Goal: Browse casually

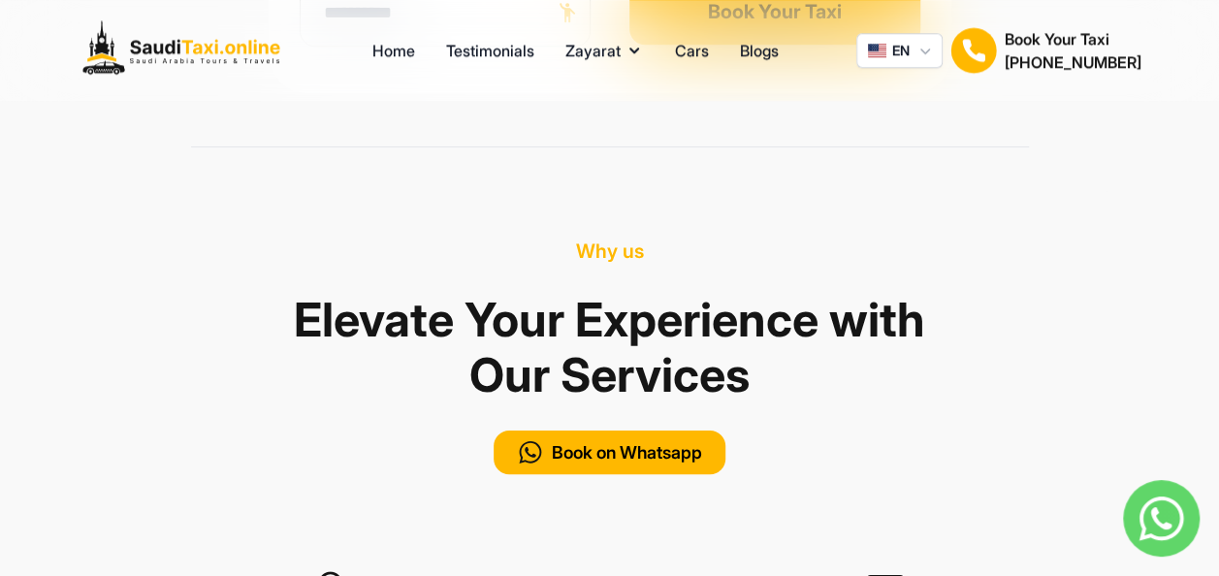
scroll to position [1182, 0]
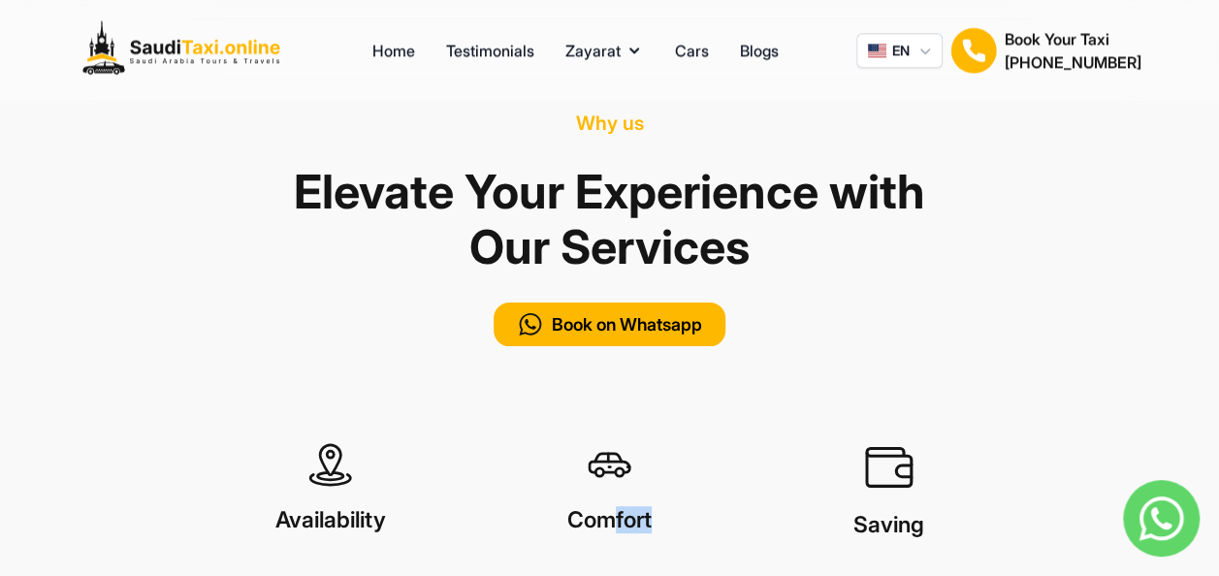
drag, startPoint x: 606, startPoint y: 507, endPoint x: 708, endPoint y: 495, distance: 102.6
click at [708, 500] on h1 "Comfort" at bounding box center [609, 523] width 279 height 35
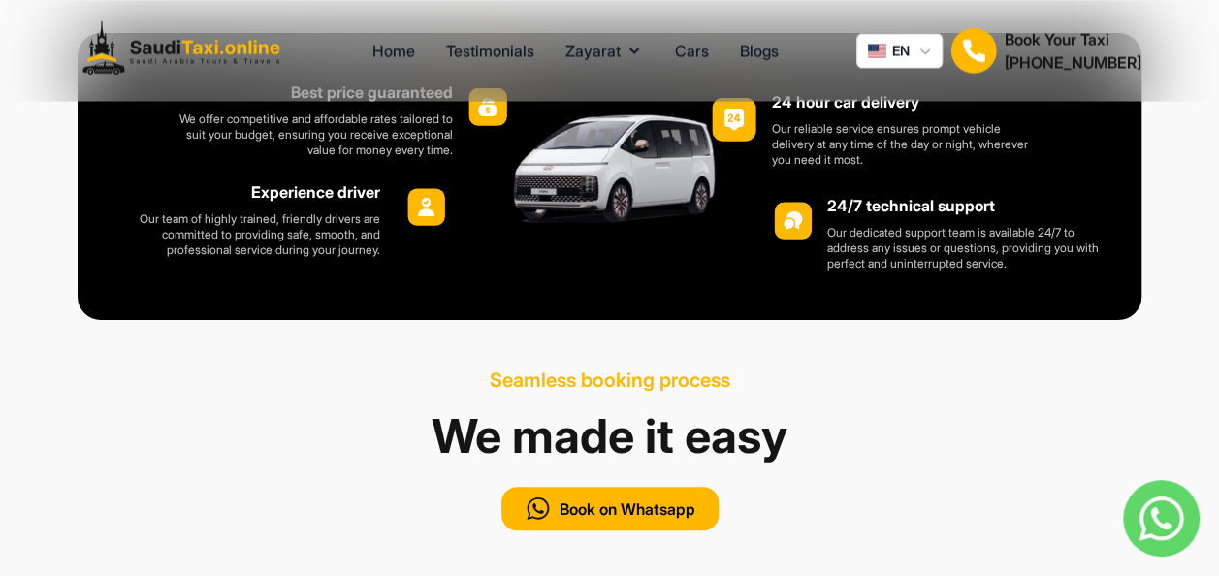
scroll to position [1747, 0]
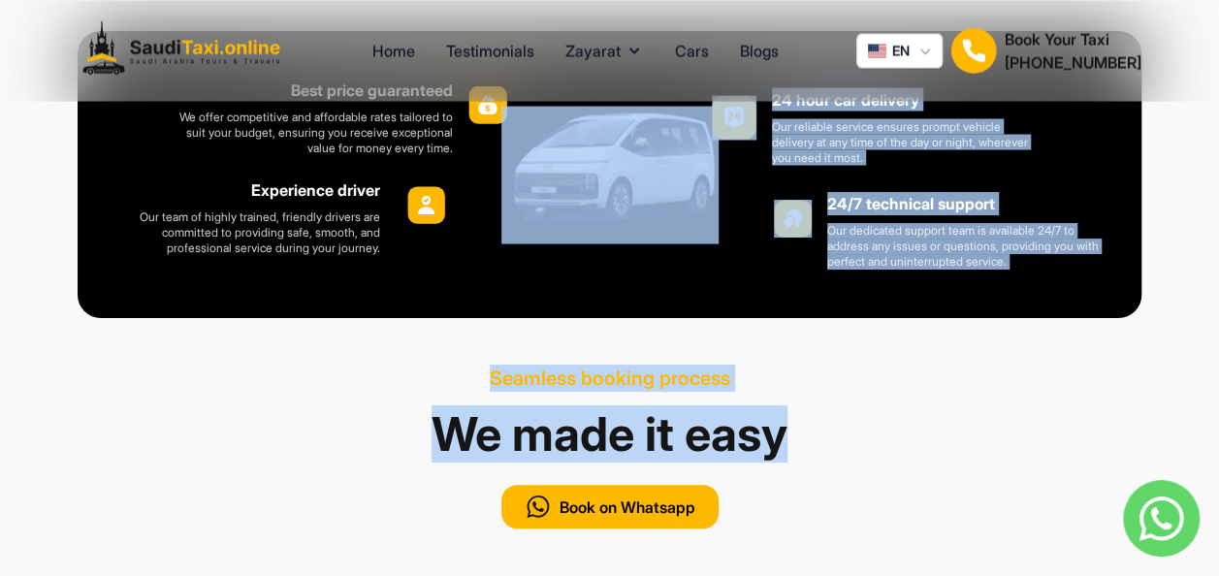
drag, startPoint x: 835, startPoint y: 374, endPoint x: 485, endPoint y: 295, distance: 359.0
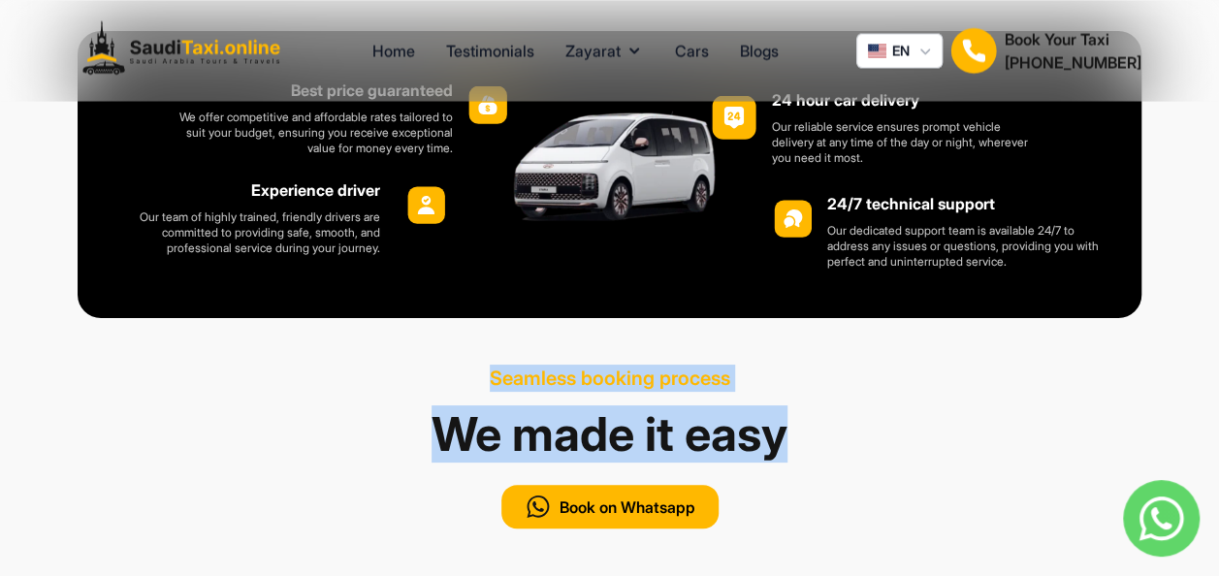
drag, startPoint x: 485, startPoint y: 295, endPoint x: 894, endPoint y: 413, distance: 426.0
click at [894, 413] on h1 "We made it easy" at bounding box center [610, 435] width 838 height 70
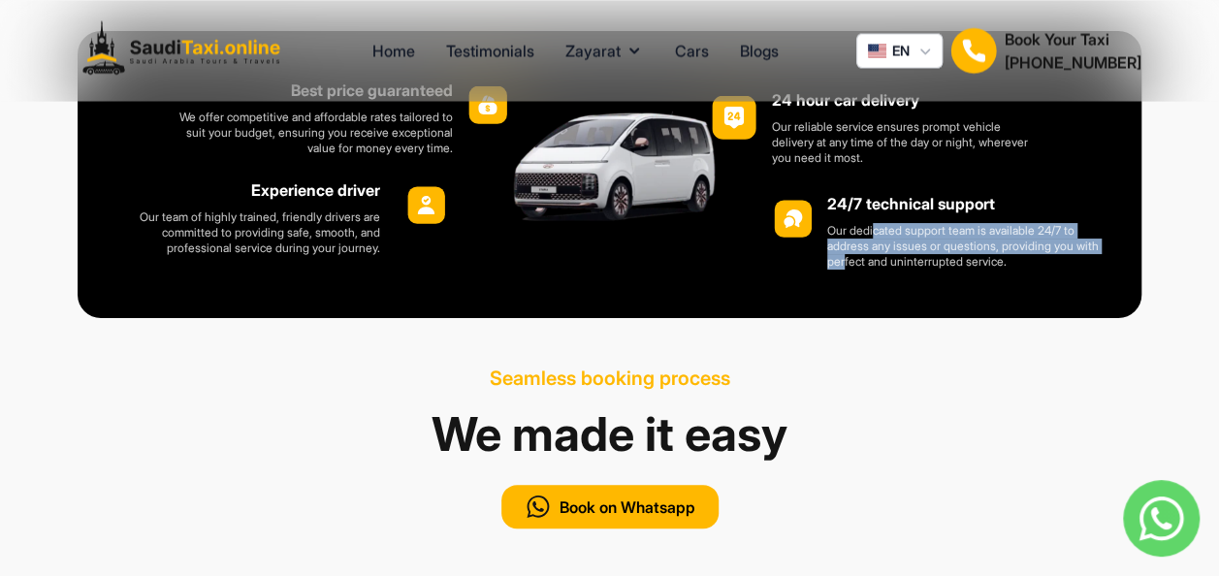
drag, startPoint x: 872, startPoint y: 259, endPoint x: 871, endPoint y: 170, distance: 89.2
click at [871, 170] on div "Best price guaranteed We offer competitive and affordable rates tailored to sui…" at bounding box center [610, 174] width 1064 height 287
click at [871, 184] on h1 "24/7 technical support" at bounding box center [964, 203] width 275 height 39
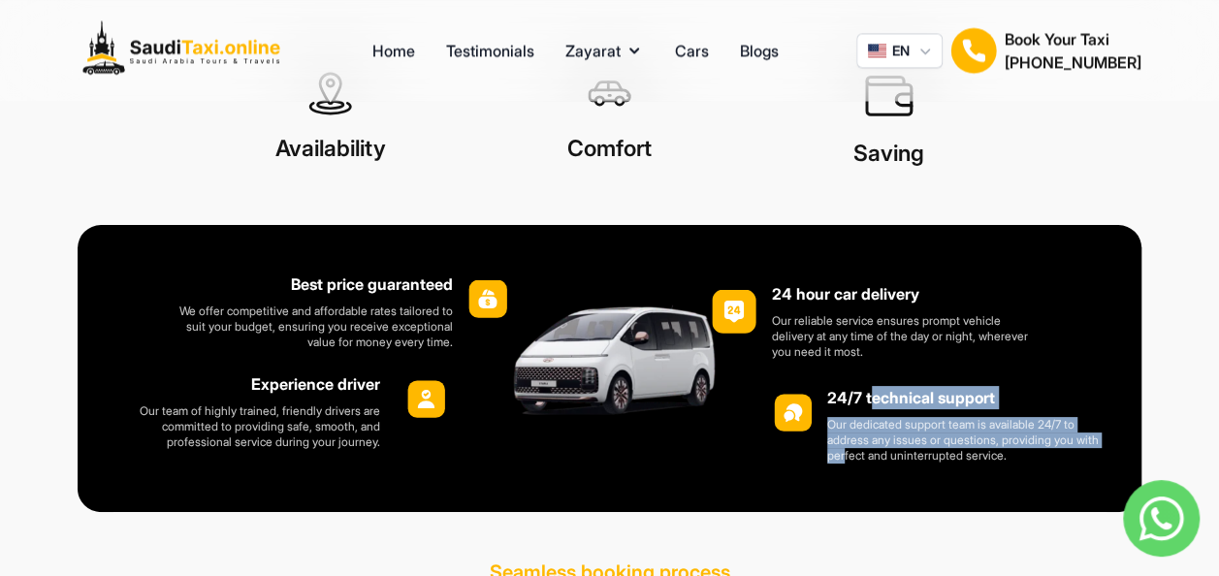
scroll to position [1551, 0]
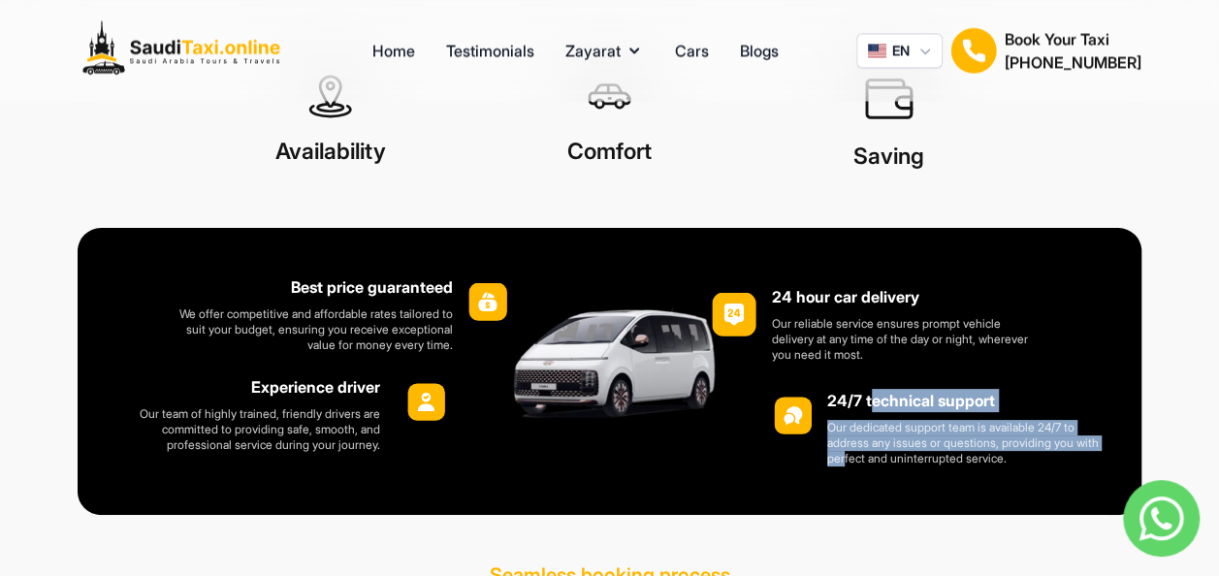
click at [713, 292] on img at bounding box center [734, 314] width 45 height 45
click at [588, 362] on img at bounding box center [609, 372] width 217 height 139
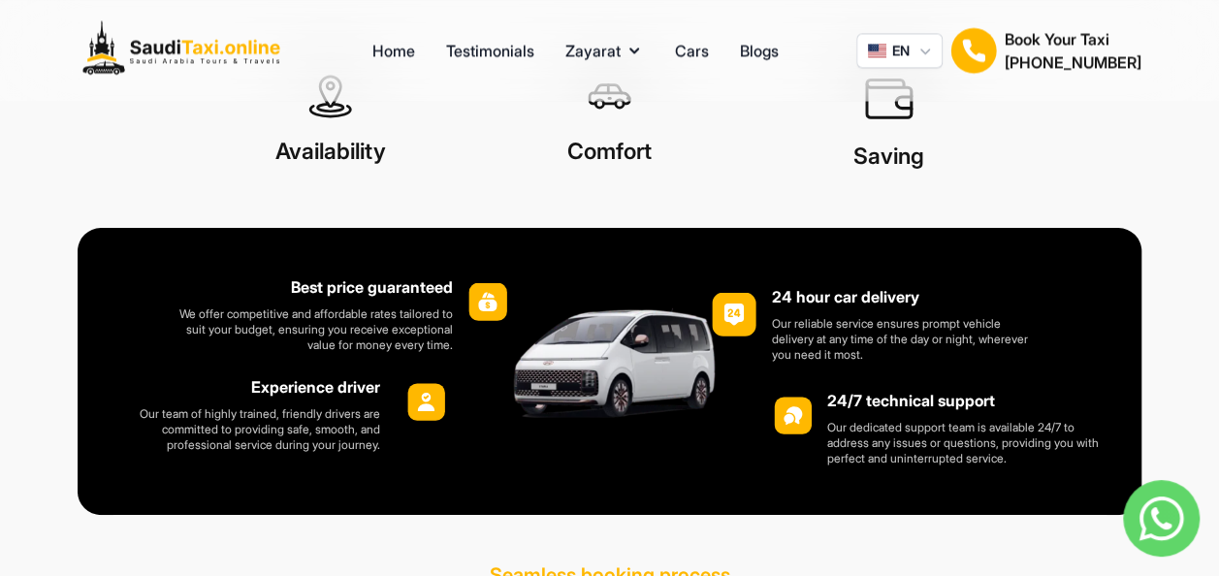
click at [833, 323] on p "Our reliable service ensures prompt vehicle delivery at any time of the day or …" at bounding box center [906, 338] width 269 height 47
click at [485, 287] on img at bounding box center [487, 301] width 39 height 39
click at [432, 383] on img at bounding box center [426, 402] width 38 height 38
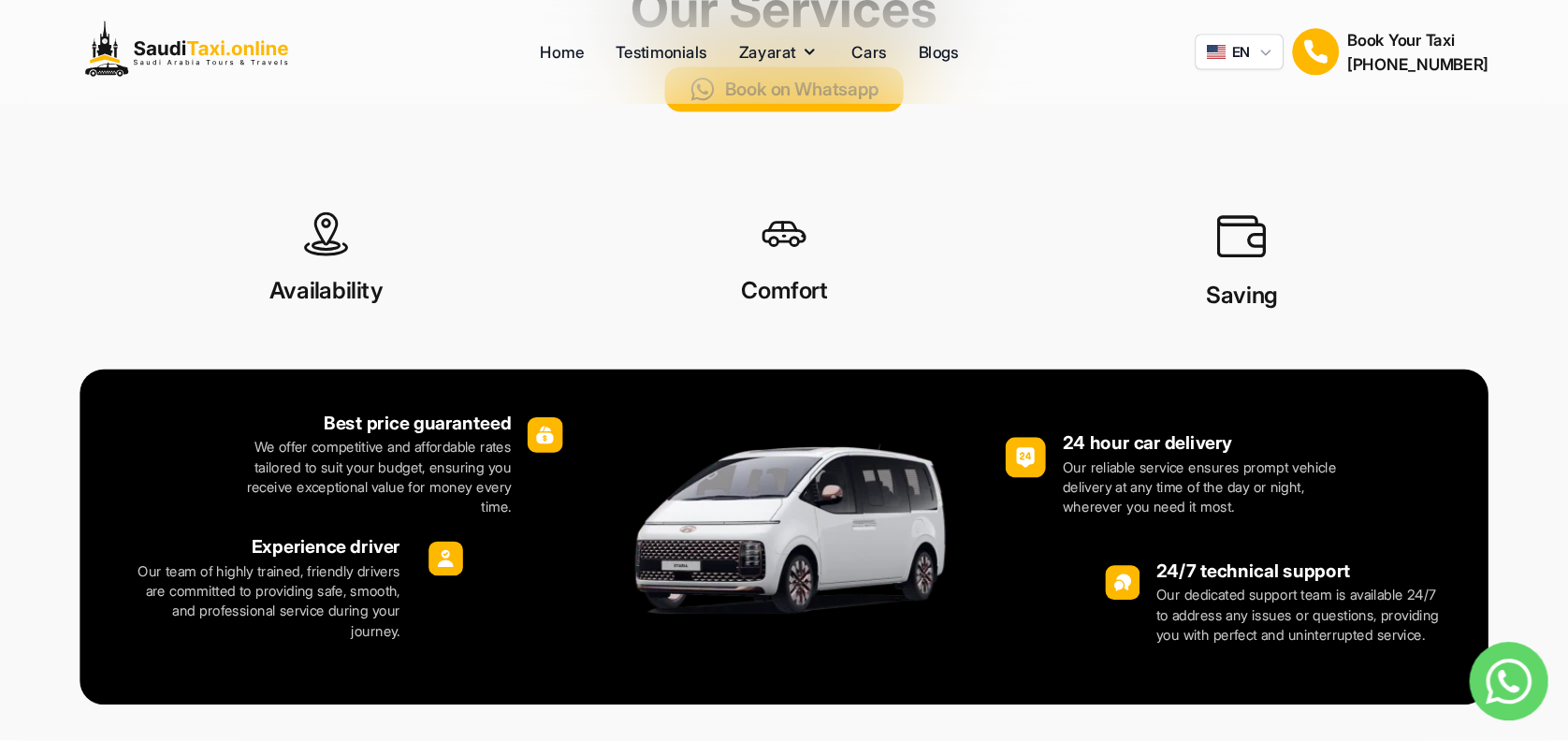
scroll to position [1578, 0]
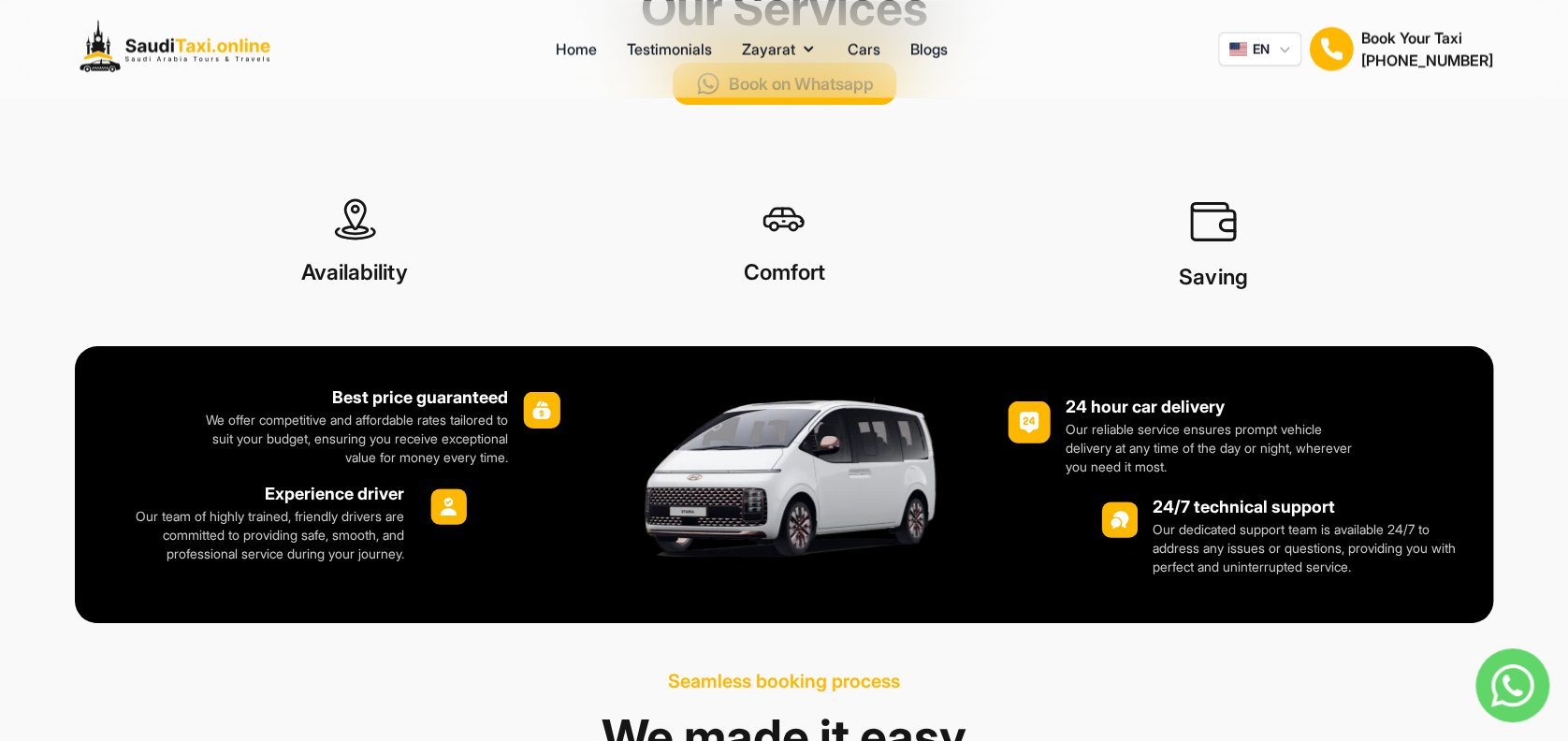
drag, startPoint x: 1140, startPoint y: 0, endPoint x: 1067, endPoint y: 192, distance: 205.4
click at [1067, 192] on div at bounding box center [1213, 221] width 429 height 84
